Goal: Task Accomplishment & Management: Manage account settings

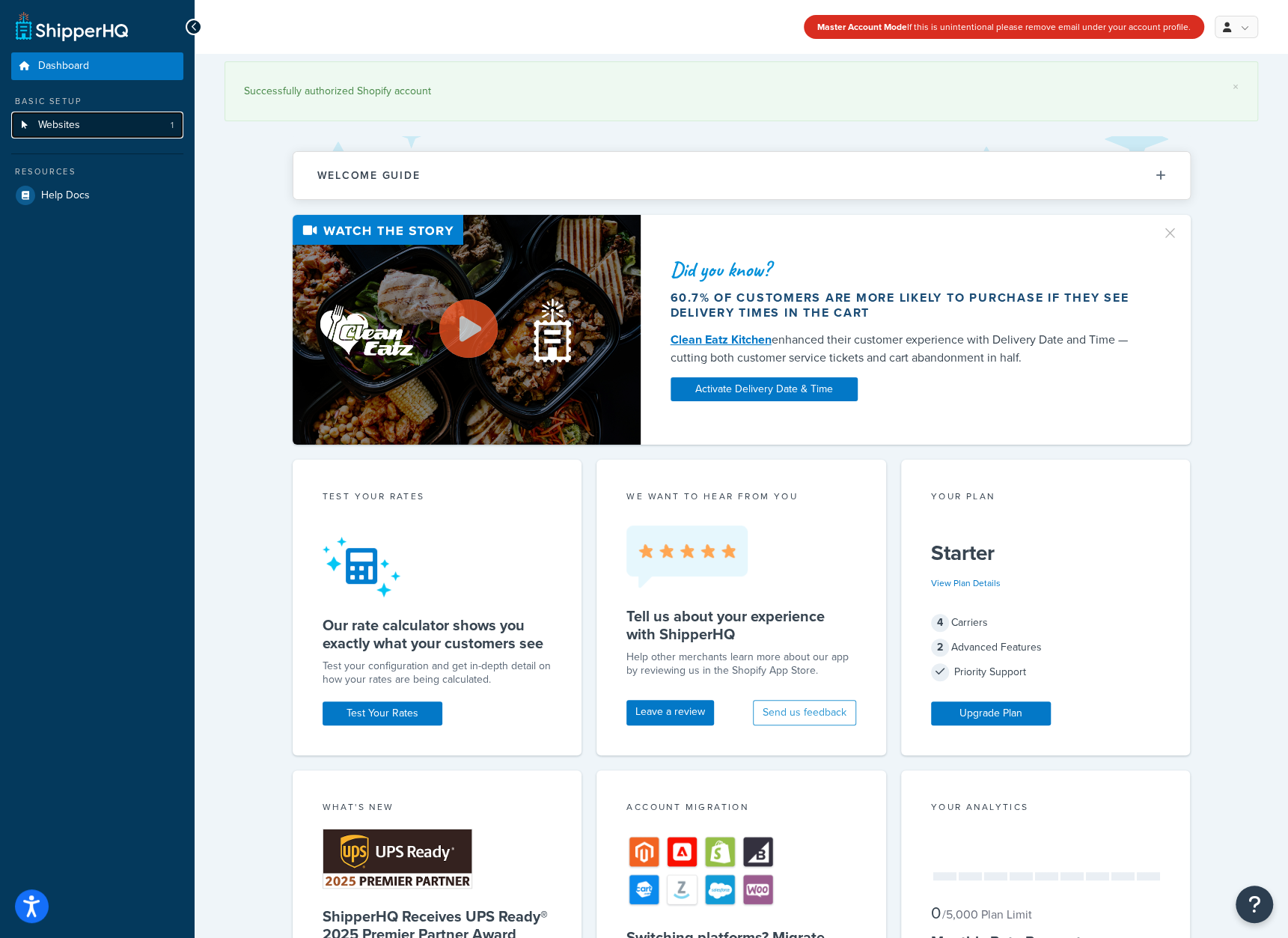
click at [83, 129] on link "Websites 1" at bounding box center [97, 125] width 172 height 28
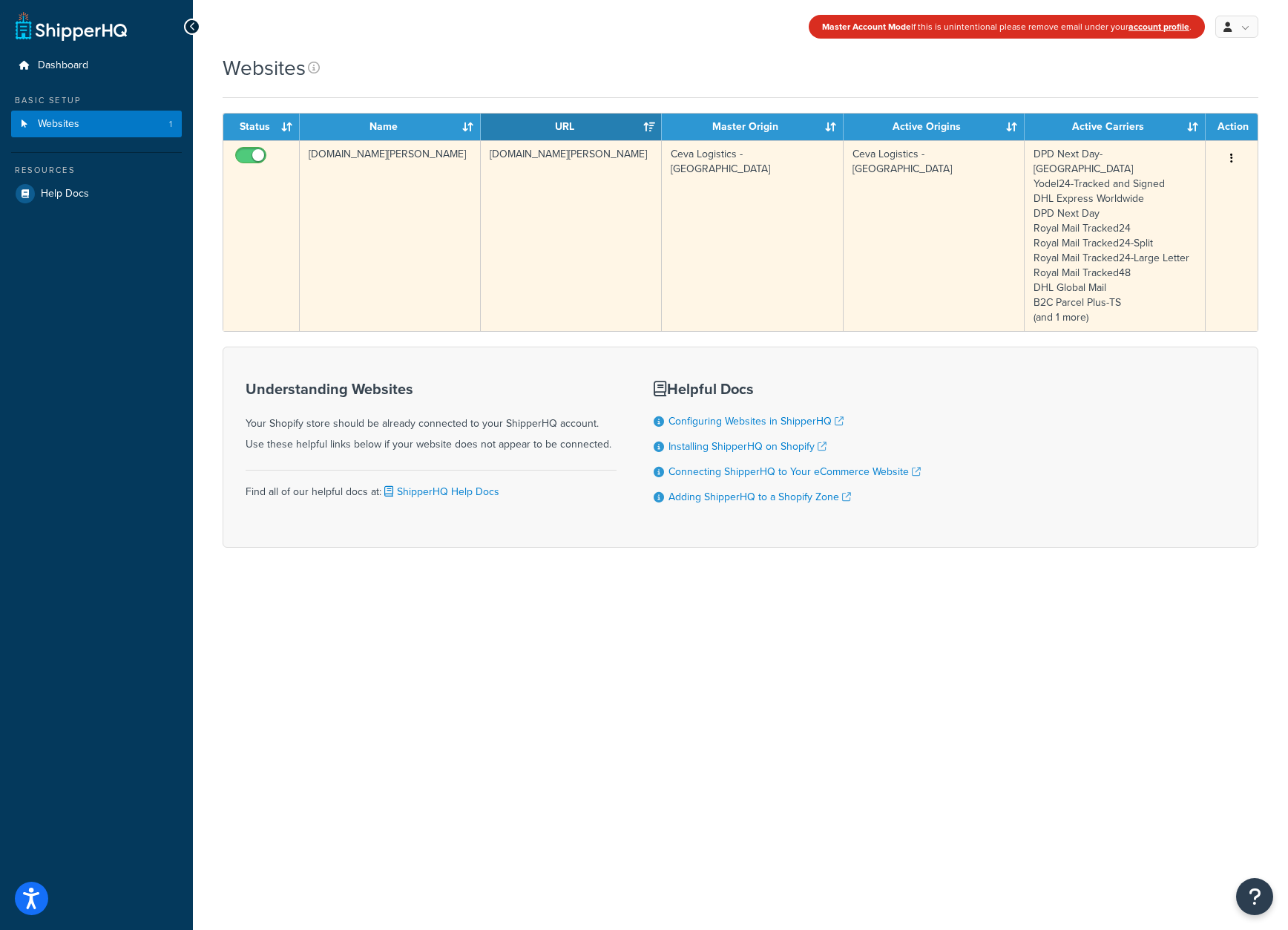
click at [640, 253] on td "cat-stevens-store-uk.myshopify.com" at bounding box center [571, 236] width 181 height 191
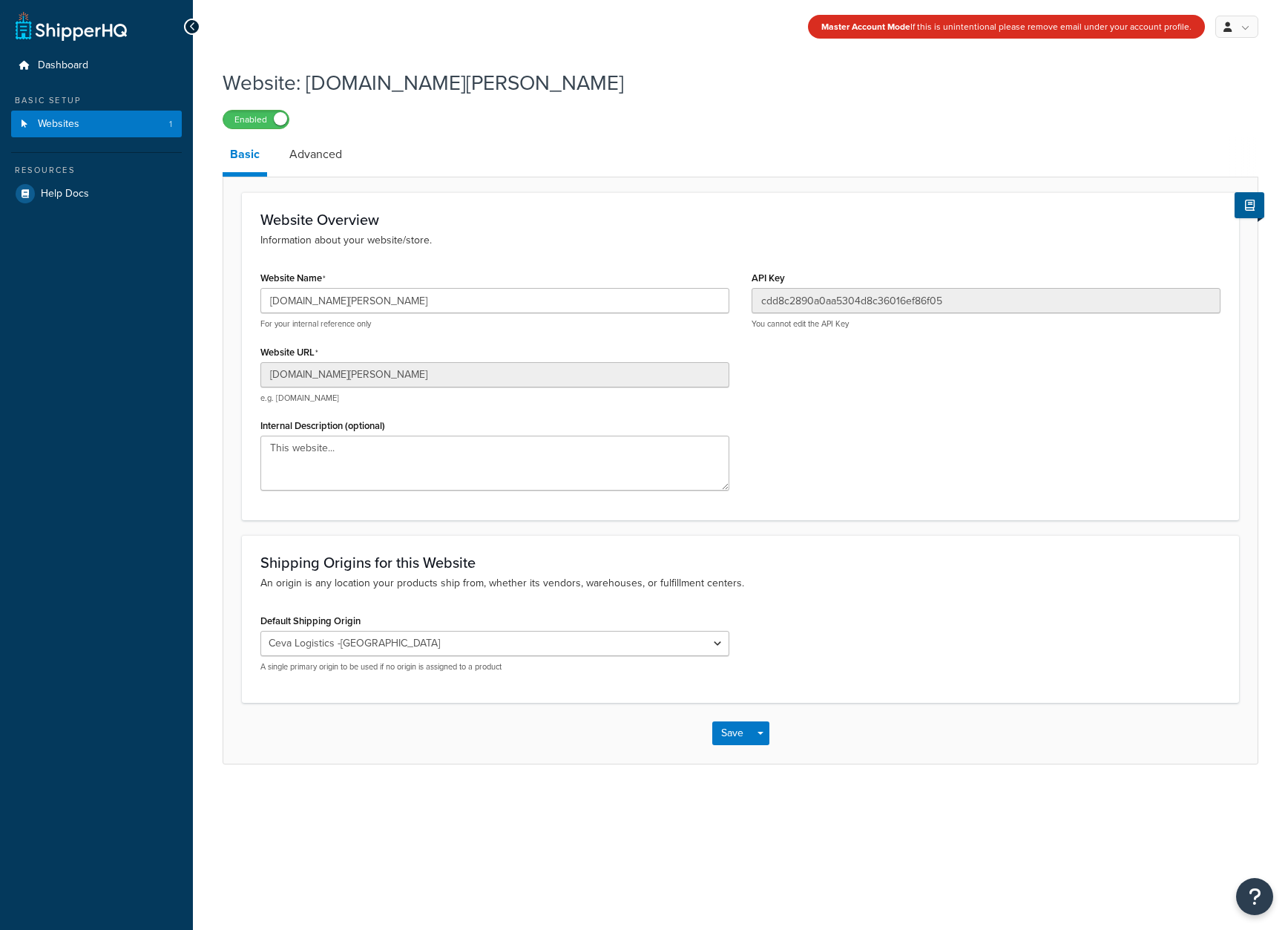
select select "90662"
drag, startPoint x: 487, startPoint y: 814, endPoint x: 627, endPoint y: 739, distance: 158.8
click at [487, 814] on div "Master Account Mode If this is unintentional please remove email under your acc…" at bounding box center [740, 465] width 1095 height 930
click at [718, 645] on select "Ceva Logistics Print-on-demand Ceva Logistics -Split Print-on-demand - Split Ce…" at bounding box center [494, 643] width 469 height 26
click at [983, 822] on div "Master Account Mode If this is unintentional please remove email under your acc…" at bounding box center [740, 465] width 1095 height 930
